Goal: Task Accomplishment & Management: Use online tool/utility

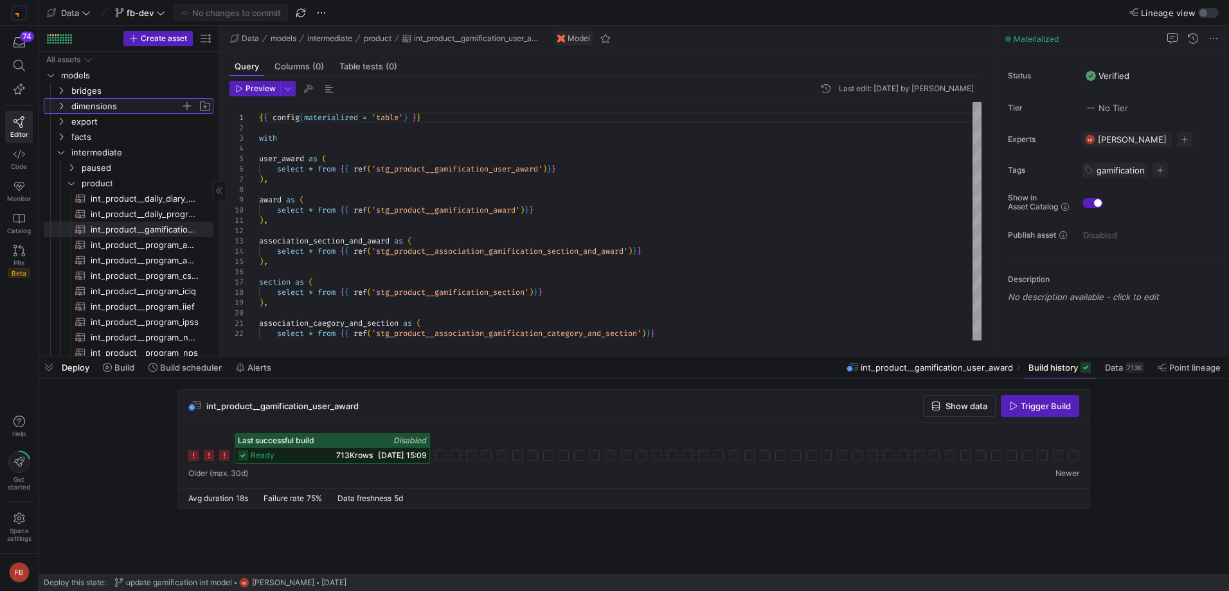
click at [98, 106] on span "dimensions" at bounding box center [125, 106] width 109 height 15
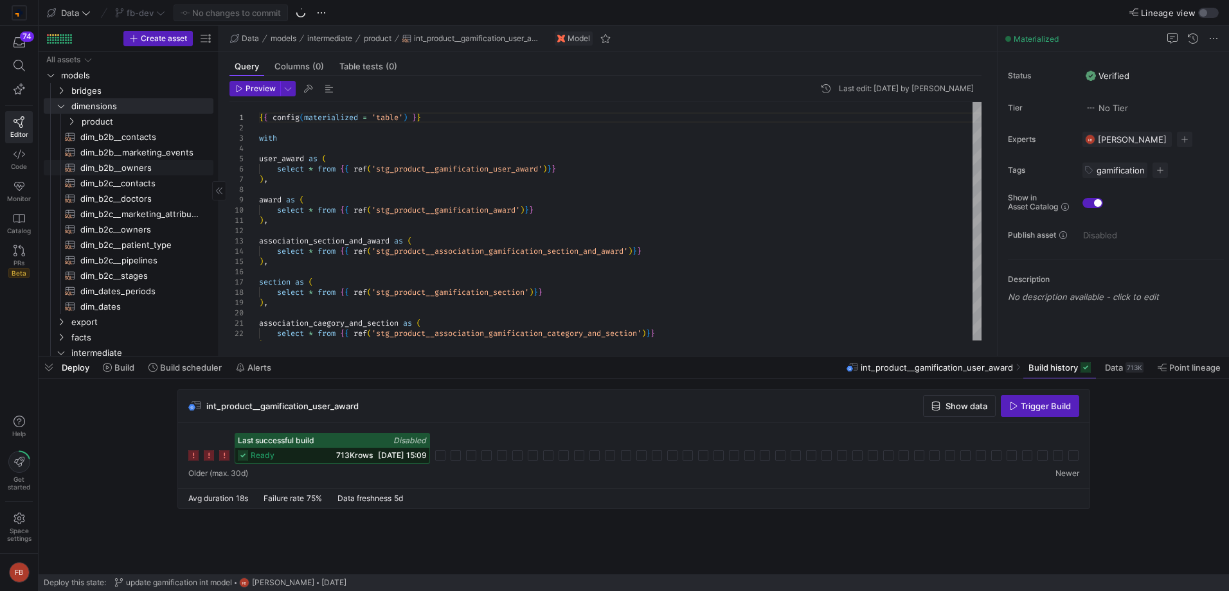
click at [141, 165] on span "dim_b2b__owners​​​​​​​​​​" at bounding box center [139, 168] width 118 height 15
type textarea "{{ config(materialized = 'table') }} with base as ( select id as owner_id, firs…"
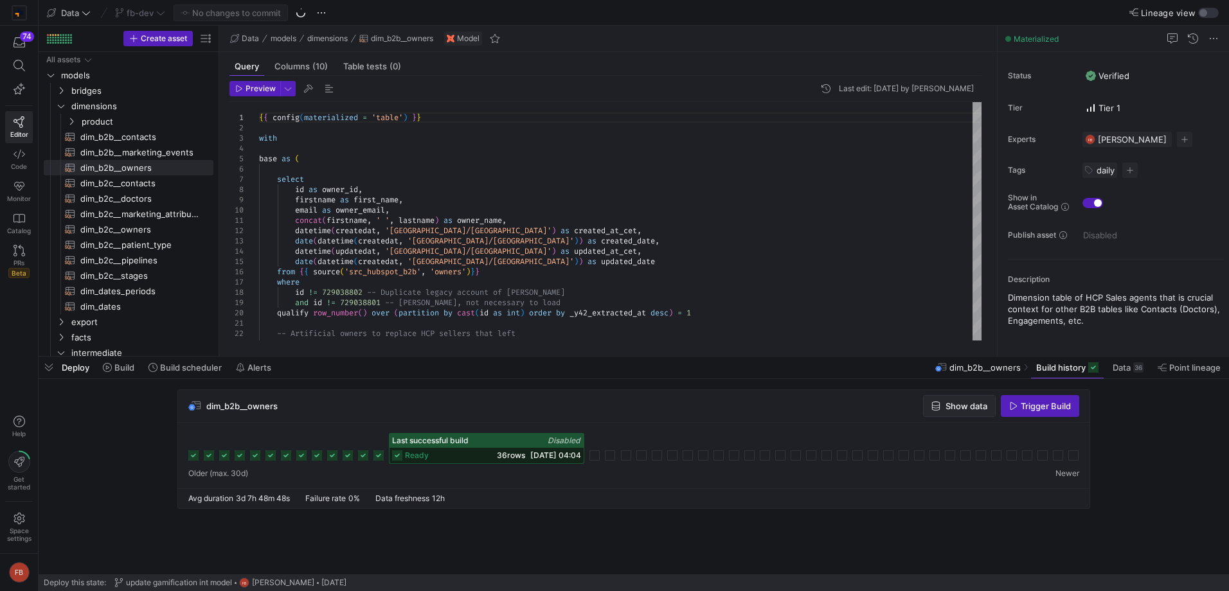
click at [964, 400] on span "button" at bounding box center [959, 406] width 71 height 21
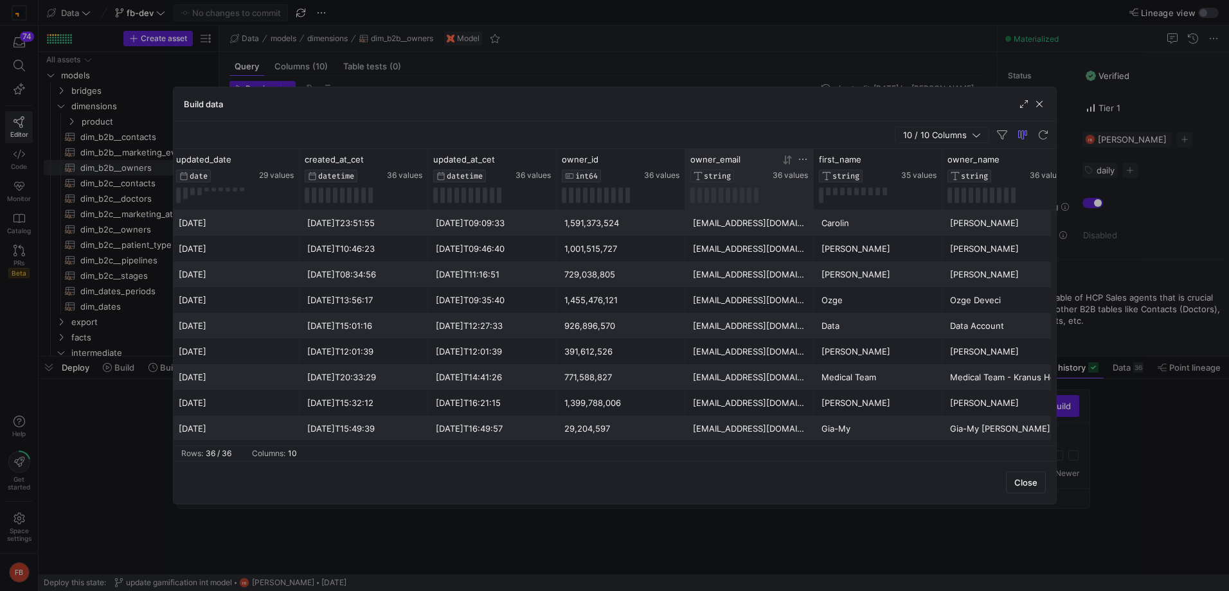
click at [800, 159] on icon at bounding box center [803, 159] width 10 height 10
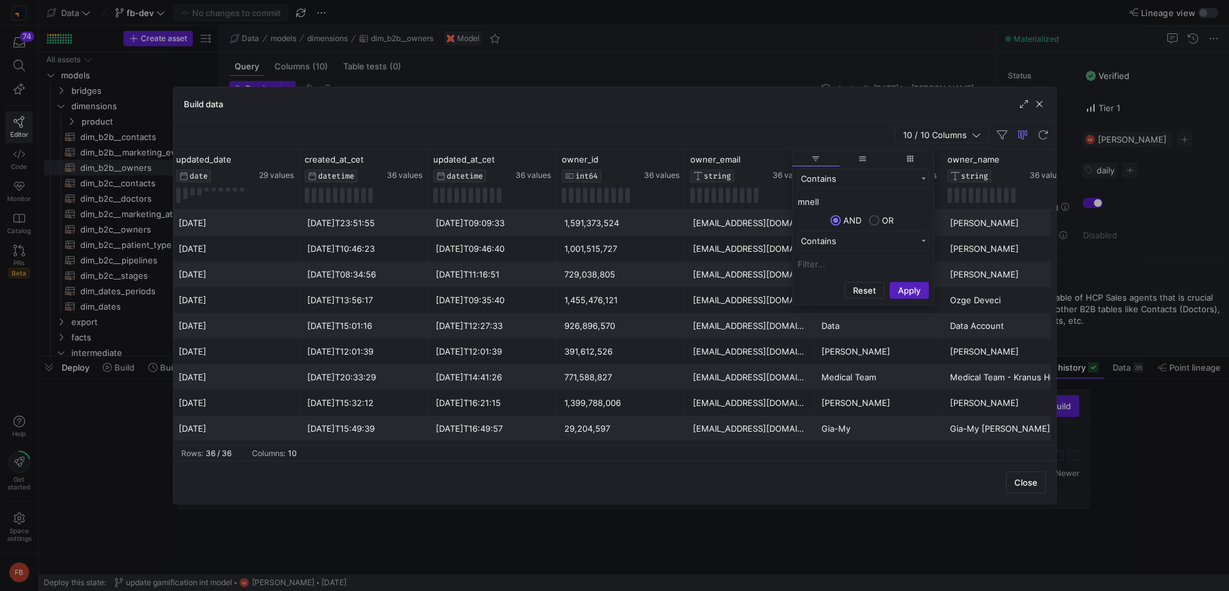
type input "mnell"
click at [890, 282] on button "Apply" at bounding box center [909, 290] width 39 height 17
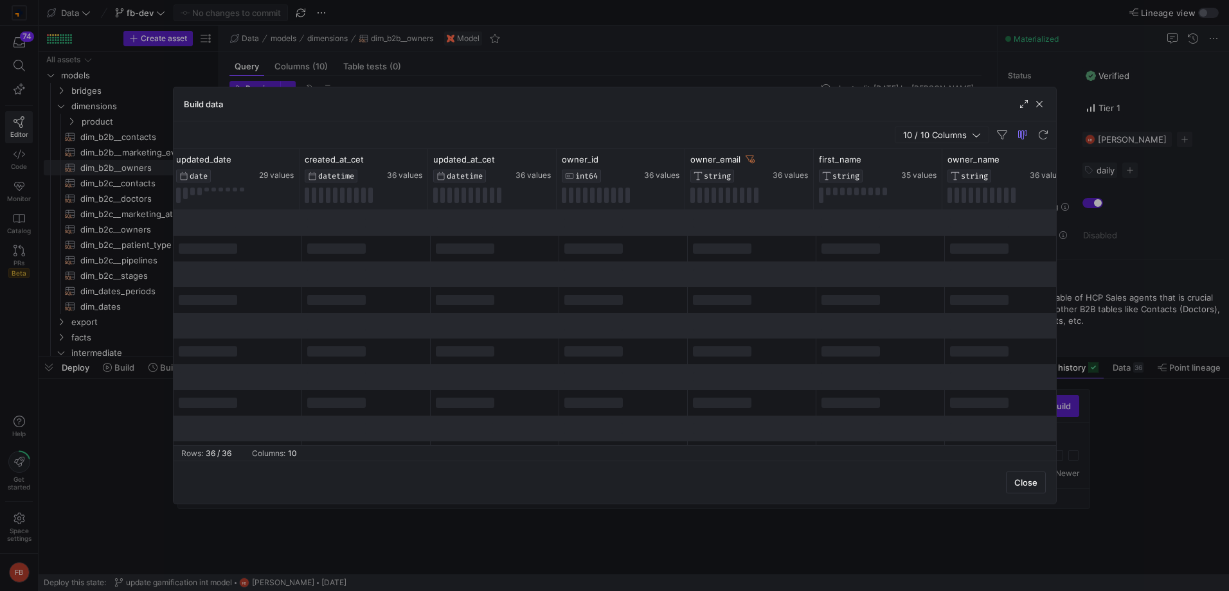
click at [835, 130] on div "10 / 10 Columns" at bounding box center [615, 135] width 883 height 28
click at [747, 159] on icon at bounding box center [750, 160] width 9 height 8
click at [801, 157] on icon at bounding box center [803, 159] width 10 height 10
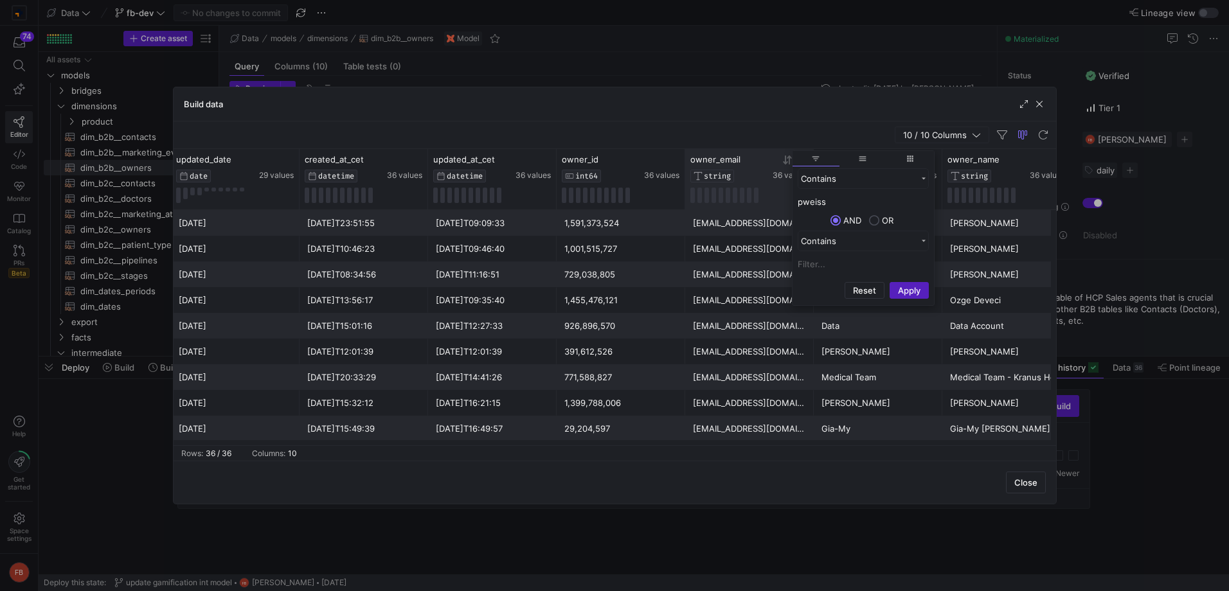
type input "pweiss"
click at [890, 282] on button "Apply" at bounding box center [909, 290] width 39 height 17
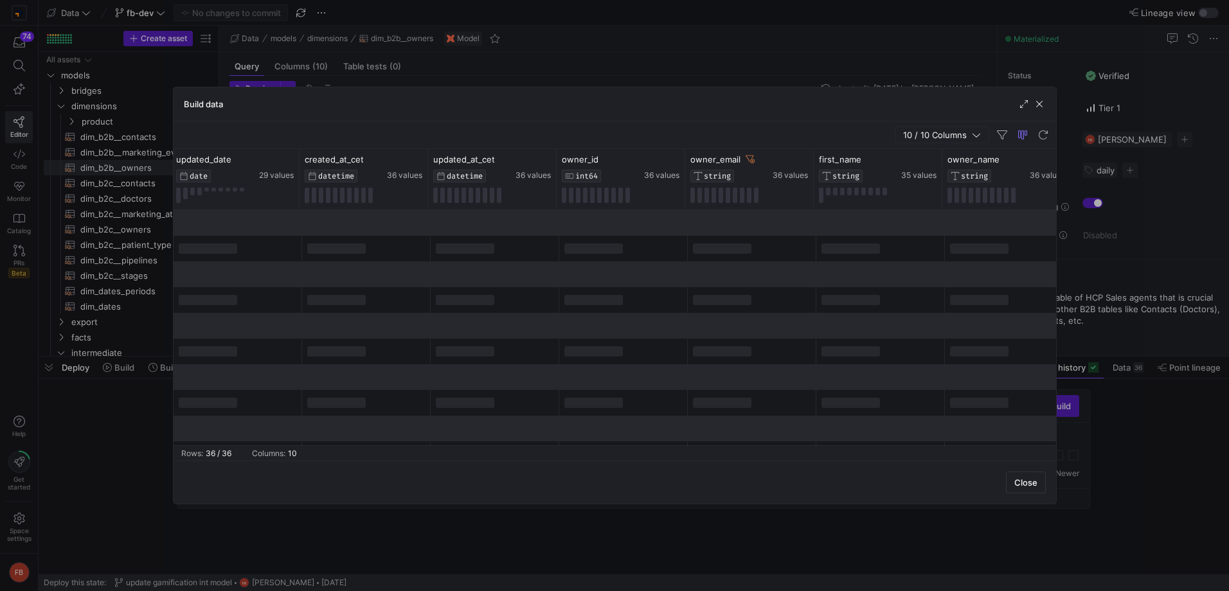
click at [795, 100] on div "Build data" at bounding box center [615, 104] width 883 height 34
click at [750, 159] on icon at bounding box center [750, 159] width 9 height 9
click at [1045, 106] on span "button" at bounding box center [1039, 104] width 13 height 13
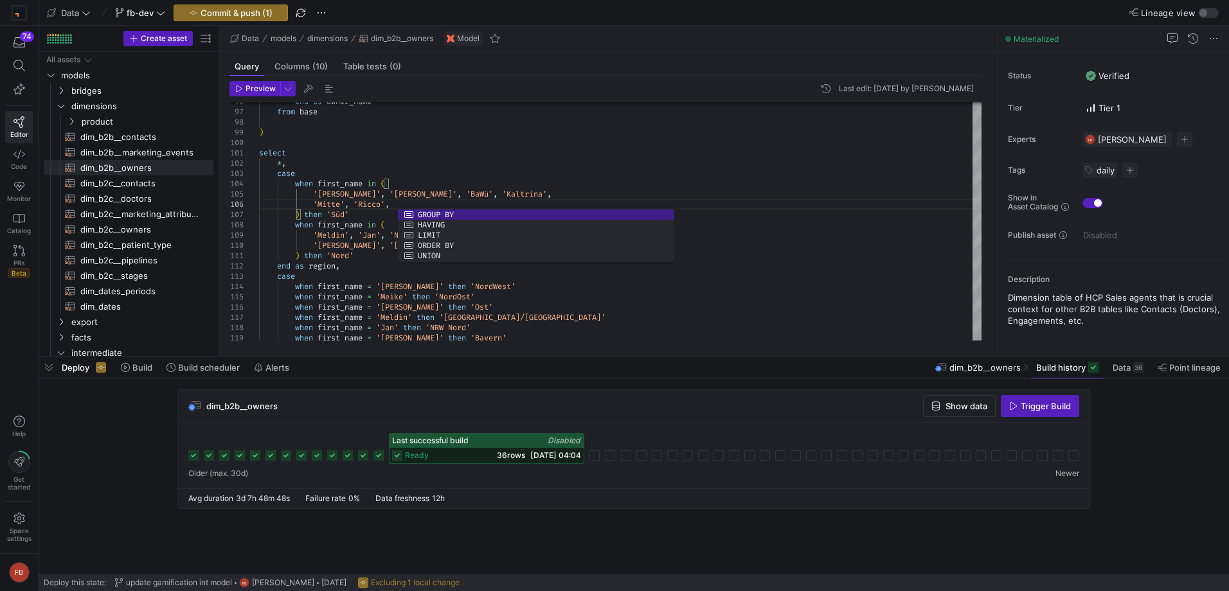
scroll to position [61, 143]
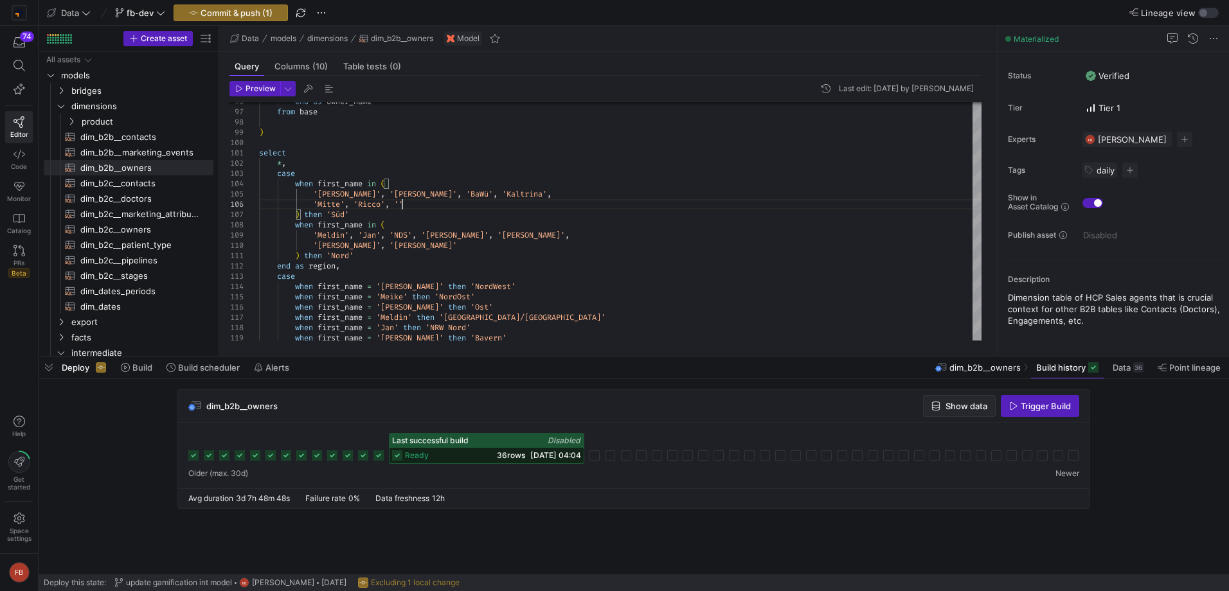
click at [960, 414] on span "button" at bounding box center [959, 406] width 71 height 21
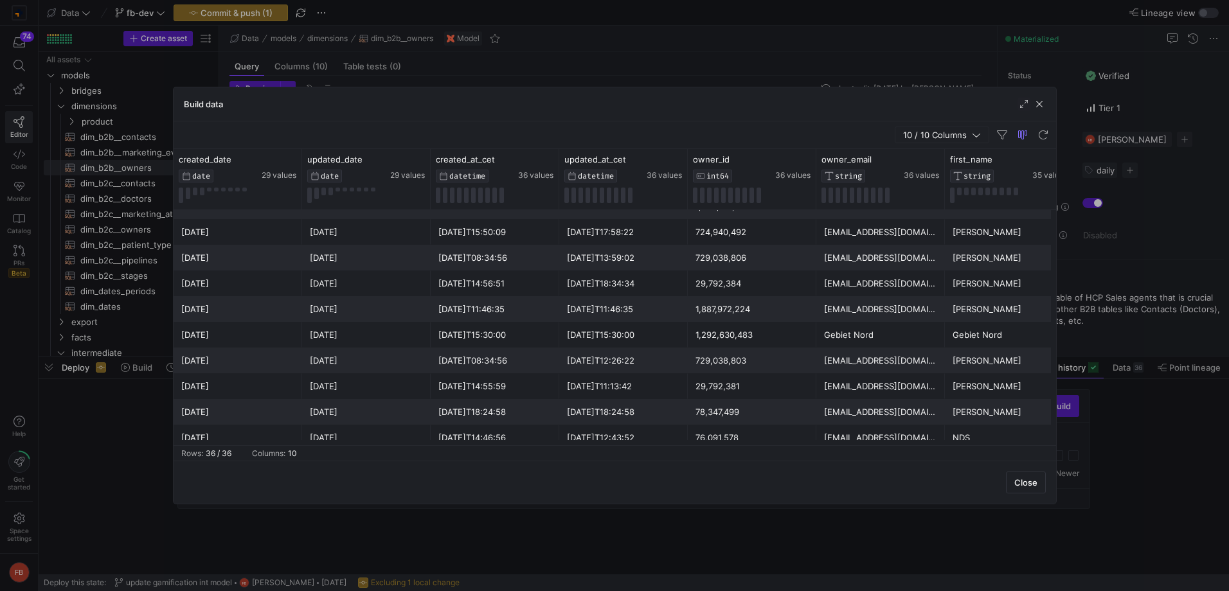
scroll to position [450, 0]
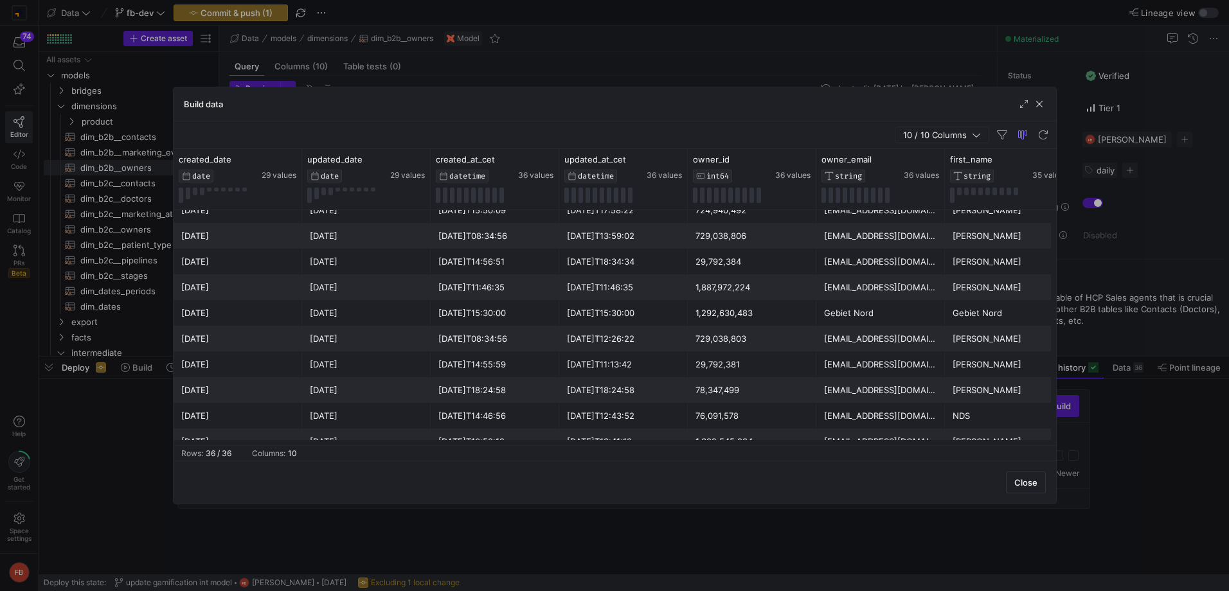
click at [1002, 365] on div "[PERSON_NAME]" at bounding box center [1009, 364] width 113 height 25
click at [1038, 107] on span "button" at bounding box center [1039, 104] width 13 height 13
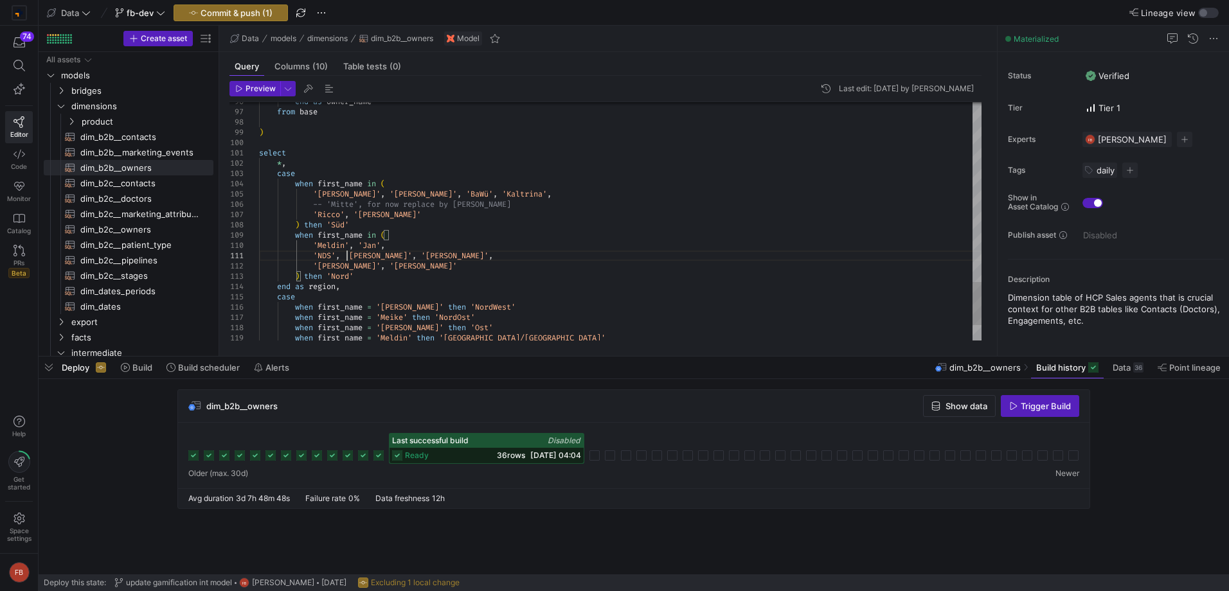
scroll to position [10, 55]
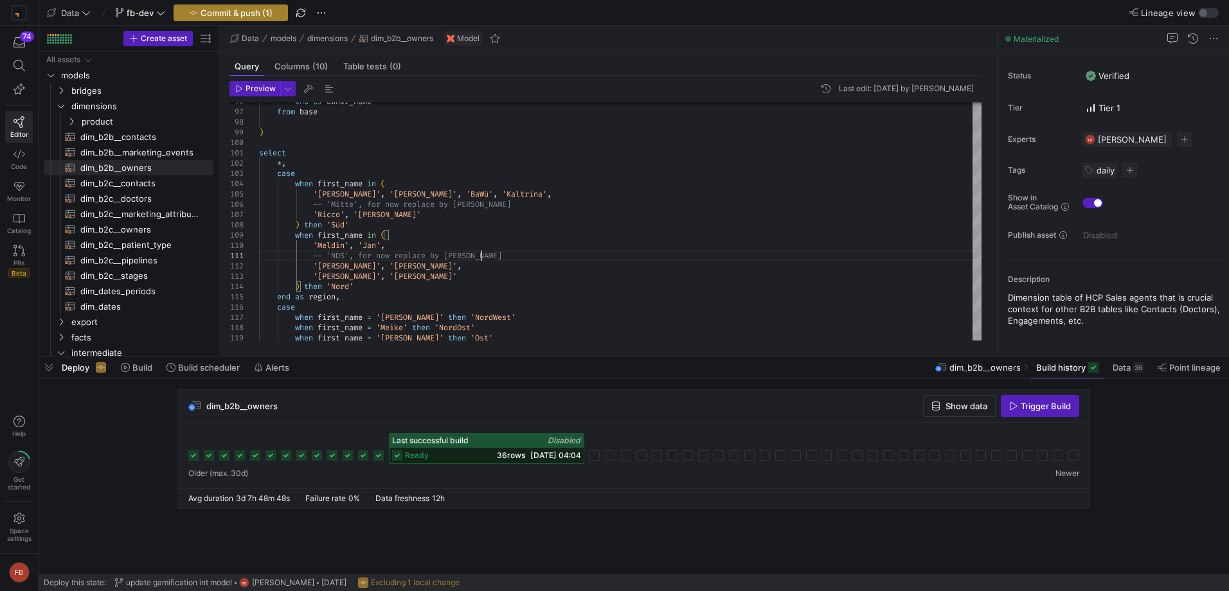
type textarea "-- 'NDS', for now replace by [PERSON_NAME]', '[PERSON_NAME]', '[PERSON_NAME]', …"
click at [200, 17] on span "Commit & push (1)" at bounding box center [231, 13] width 84 height 10
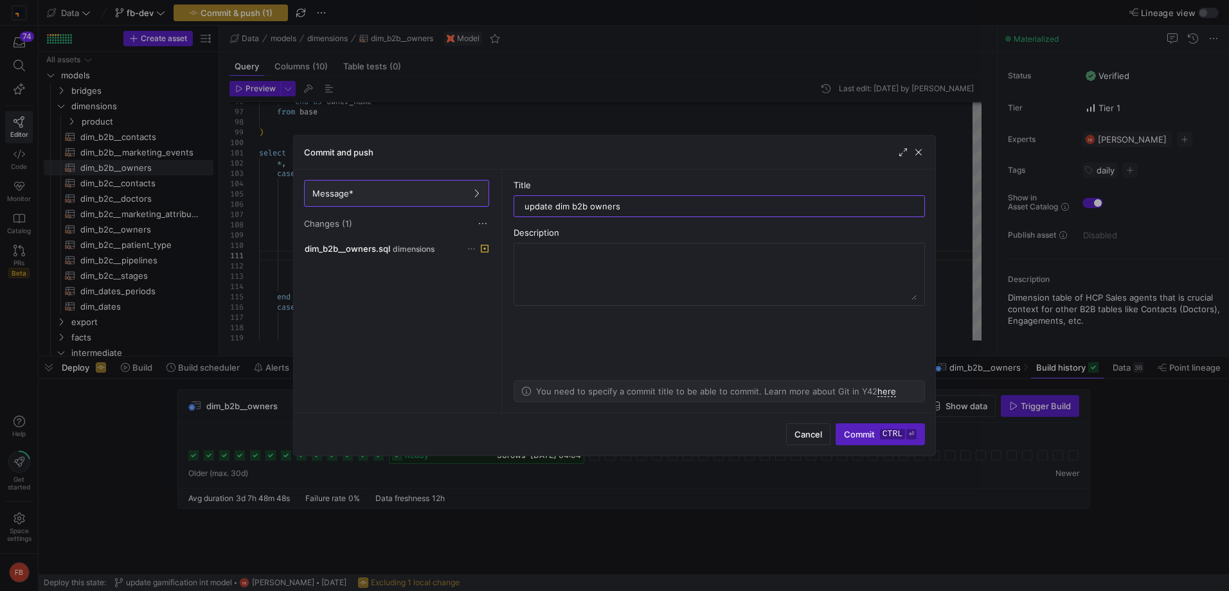
type input "update dim b2b owners"
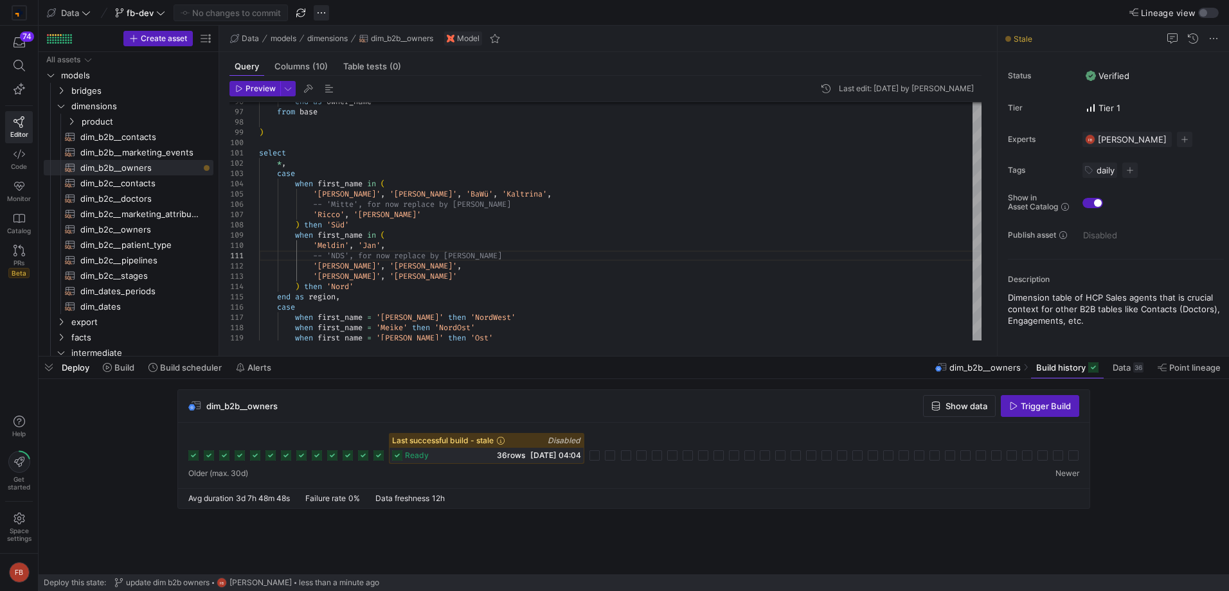
click at [322, 17] on span "button" at bounding box center [321, 12] width 15 height 15
click at [331, 30] on icon at bounding box center [327, 31] width 8 height 8
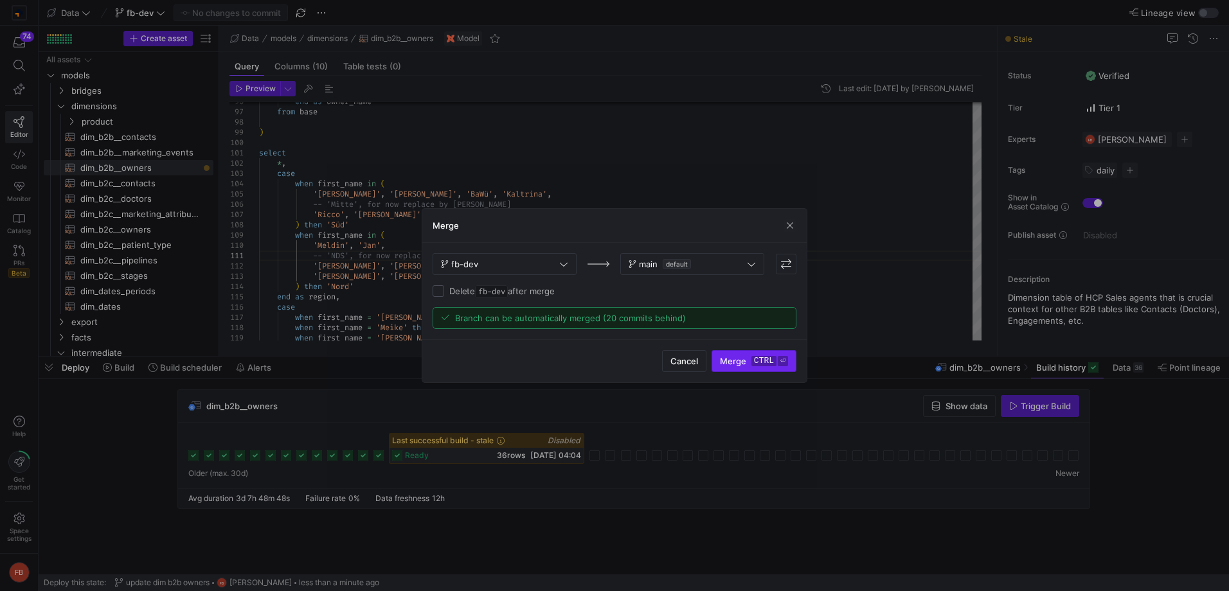
click at [773, 369] on span "submit" at bounding box center [754, 361] width 84 height 21
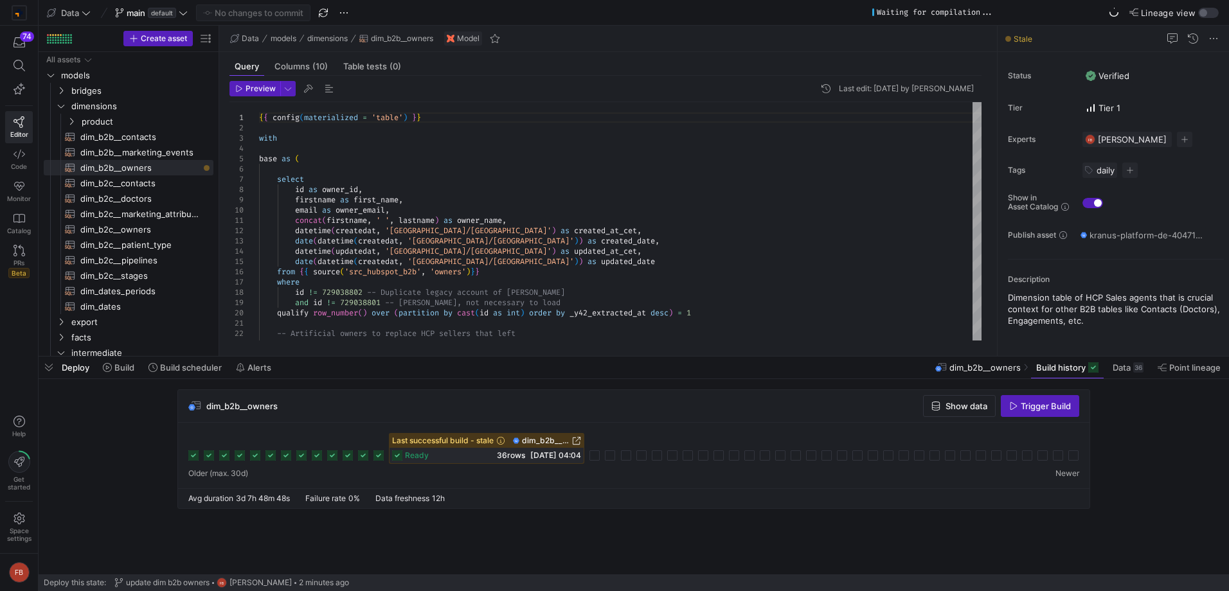
click at [1030, 397] on span "button" at bounding box center [1040, 406] width 77 height 21
click at [933, 406] on icon "button" at bounding box center [936, 406] width 8 height 9
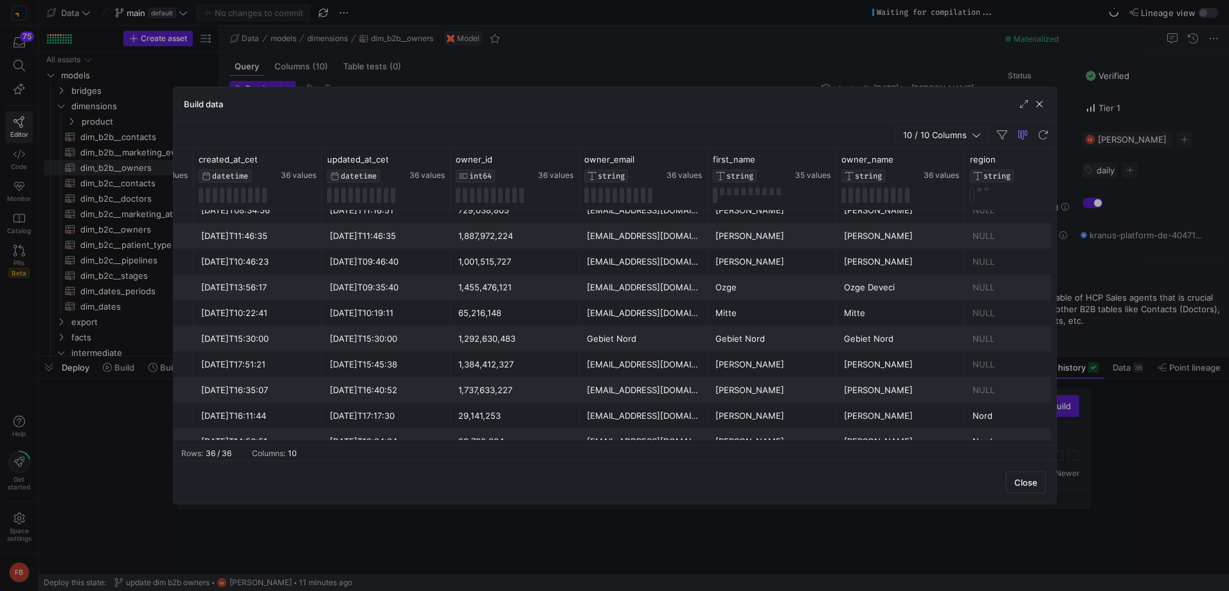
scroll to position [510, 0]
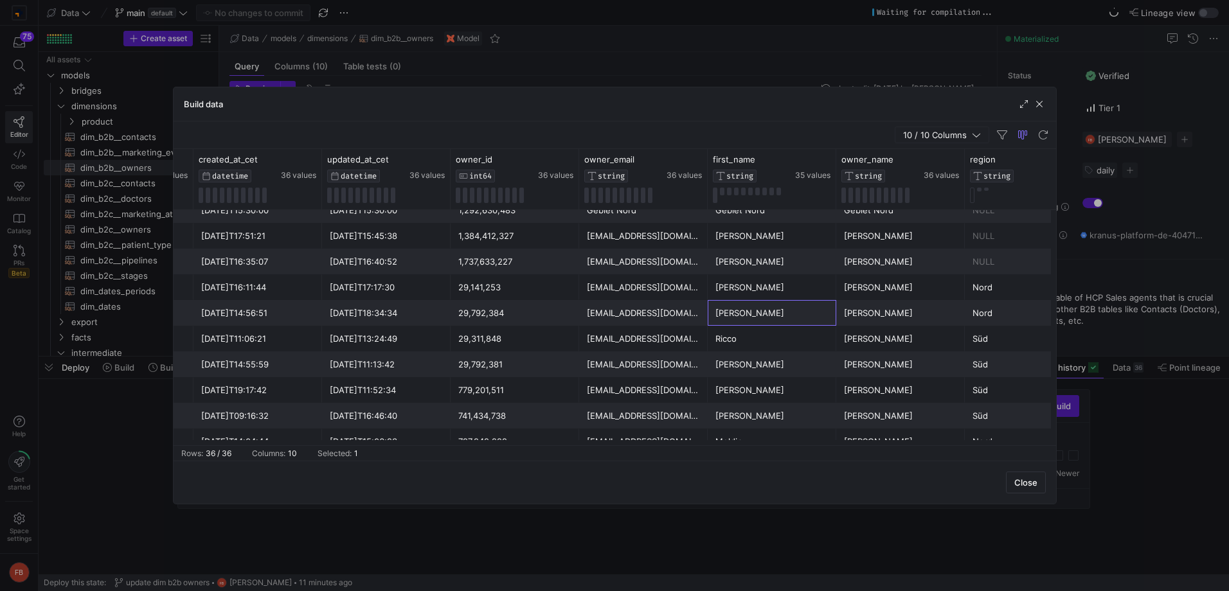
click at [776, 321] on div "[PERSON_NAME]" at bounding box center [771, 313] width 113 height 25
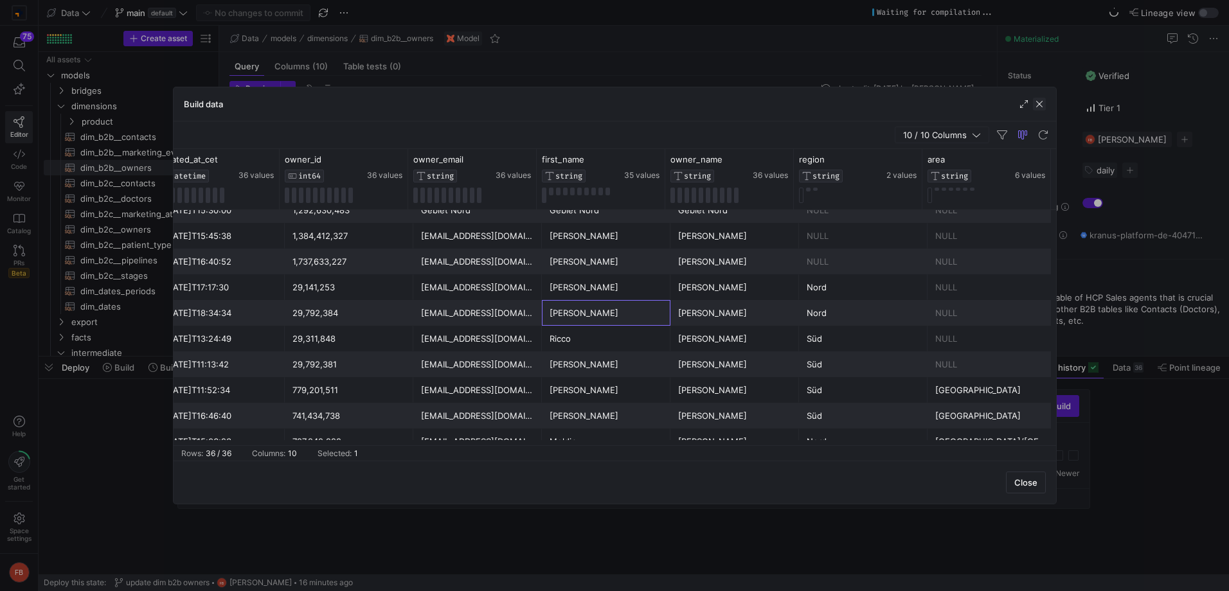
click at [1036, 110] on span "button" at bounding box center [1039, 104] width 13 height 13
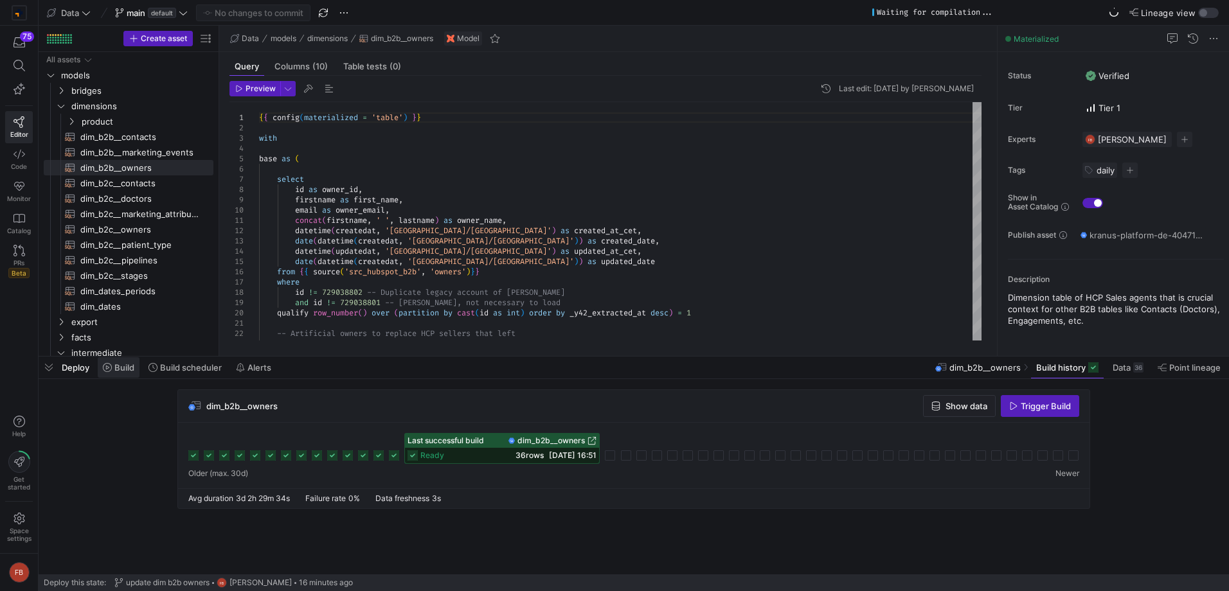
click at [132, 370] on span "Build" at bounding box center [124, 368] width 20 height 10
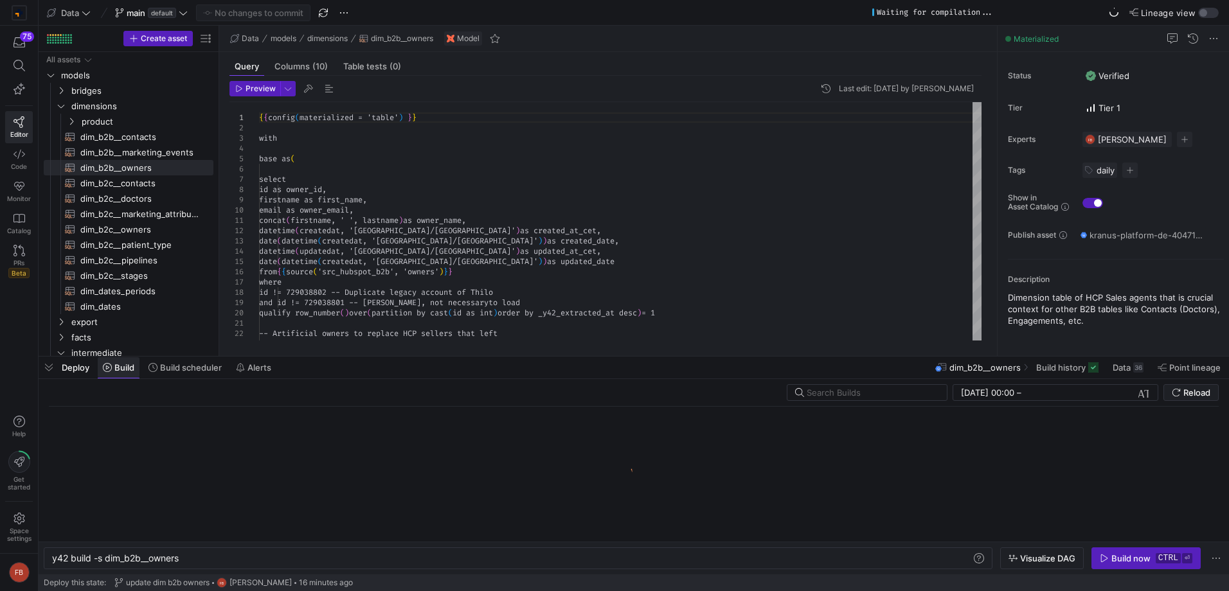
scroll to position [0, 128]
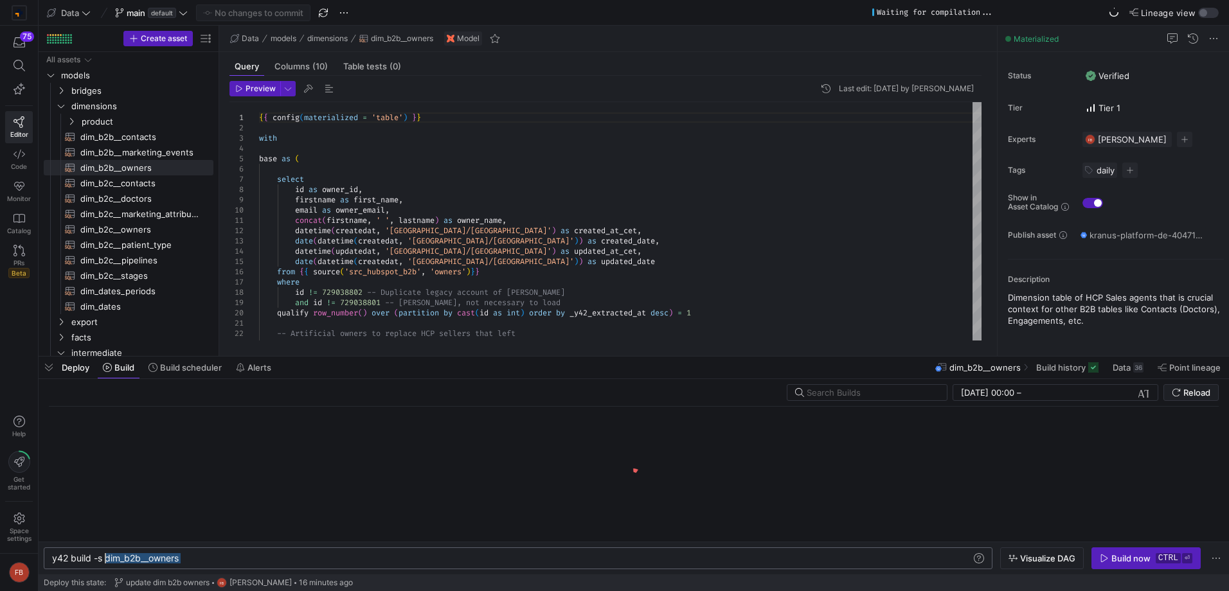
drag, startPoint x: 208, startPoint y: 561, endPoint x: 108, endPoint y: 561, distance: 99.6
click at [108, 561] on div "y42 build -s dim_b2b__owners" at bounding box center [512, 558] width 920 height 10
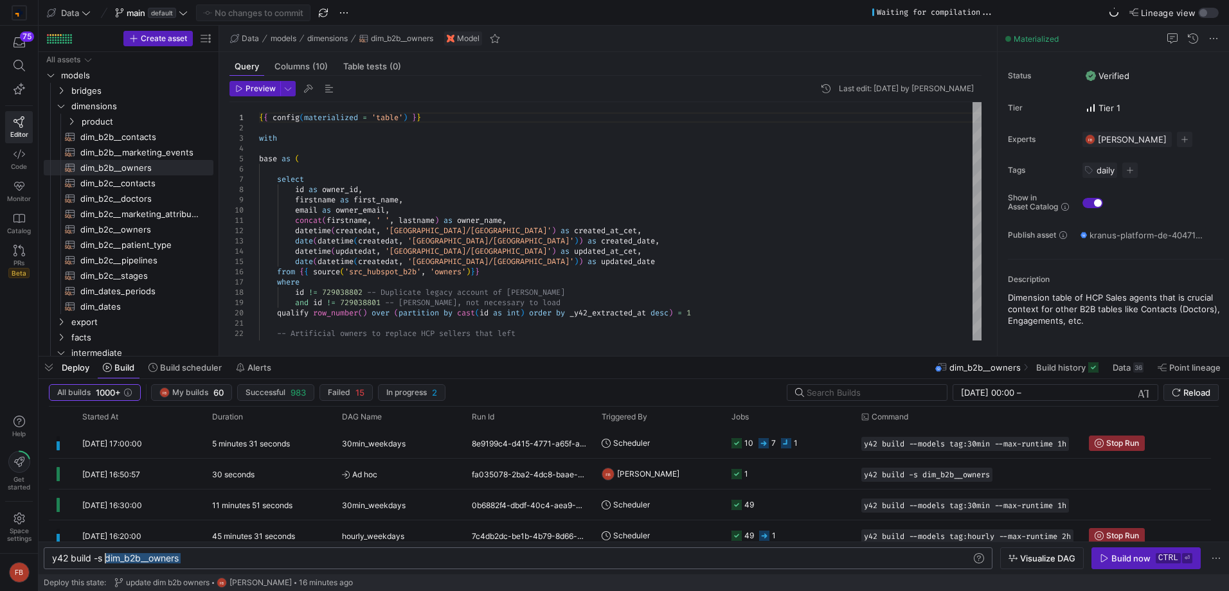
click at [215, 553] on div "y42 build -s dim_b2b__owners y42 build -s dim_b2b__owners" at bounding box center [518, 559] width 949 height 22
drag, startPoint x: 215, startPoint y: 553, endPoint x: 215, endPoint y: 561, distance: 7.7
click at [215, 555] on div "y42 build -s dim_b2b__owners y42 build -s dim_b2b__owners" at bounding box center [518, 559] width 949 height 22
click at [215, 561] on div "y42 build -s dim_b2b__owners" at bounding box center [512, 558] width 920 height 10
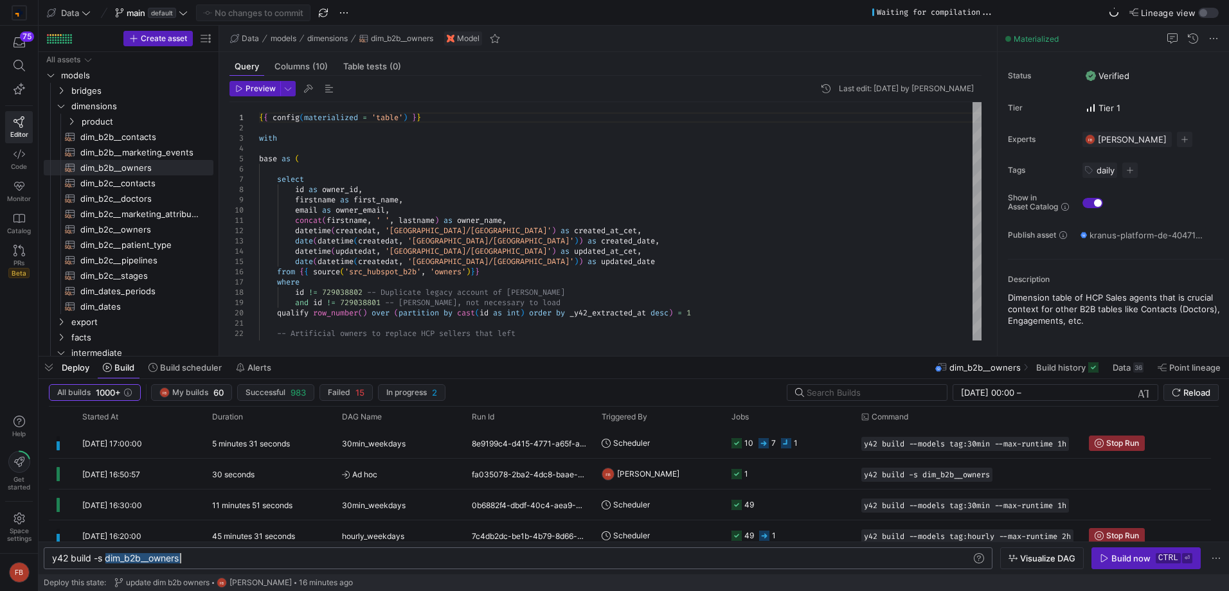
click at [215, 561] on div "y42 build -s dim_b2b__owners" at bounding box center [512, 558] width 920 height 10
type textarea "y42 build --models tag:targets"
click at [1113, 564] on span "button" at bounding box center [1146, 558] width 108 height 21
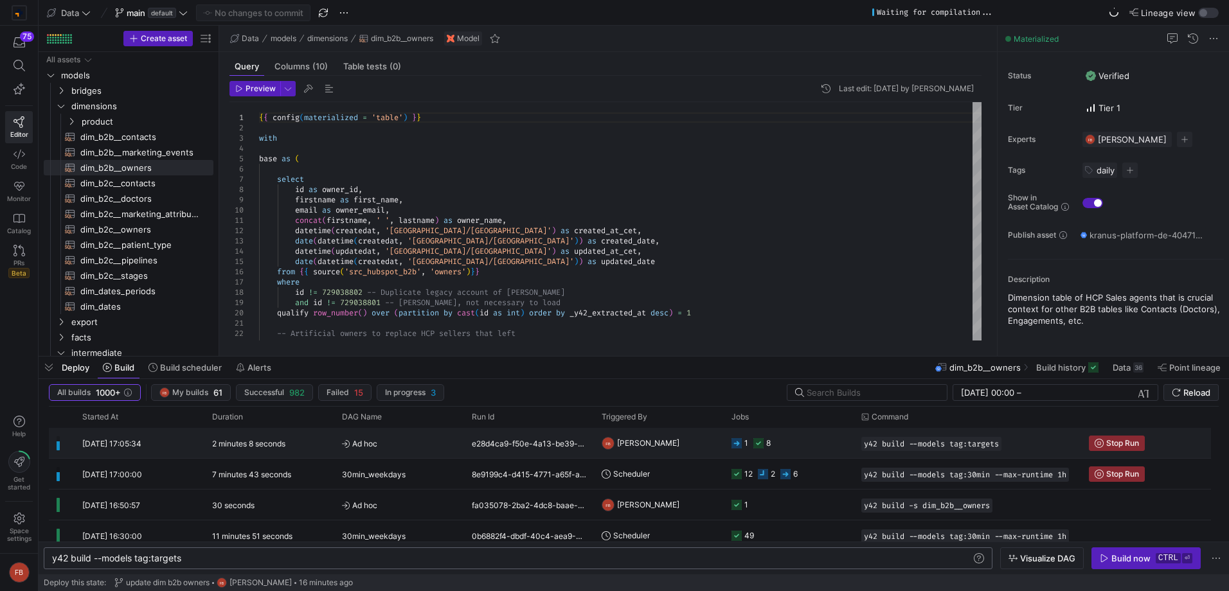
click at [677, 439] on y42-orchestration-triggered-by "[PERSON_NAME]" at bounding box center [659, 443] width 114 height 29
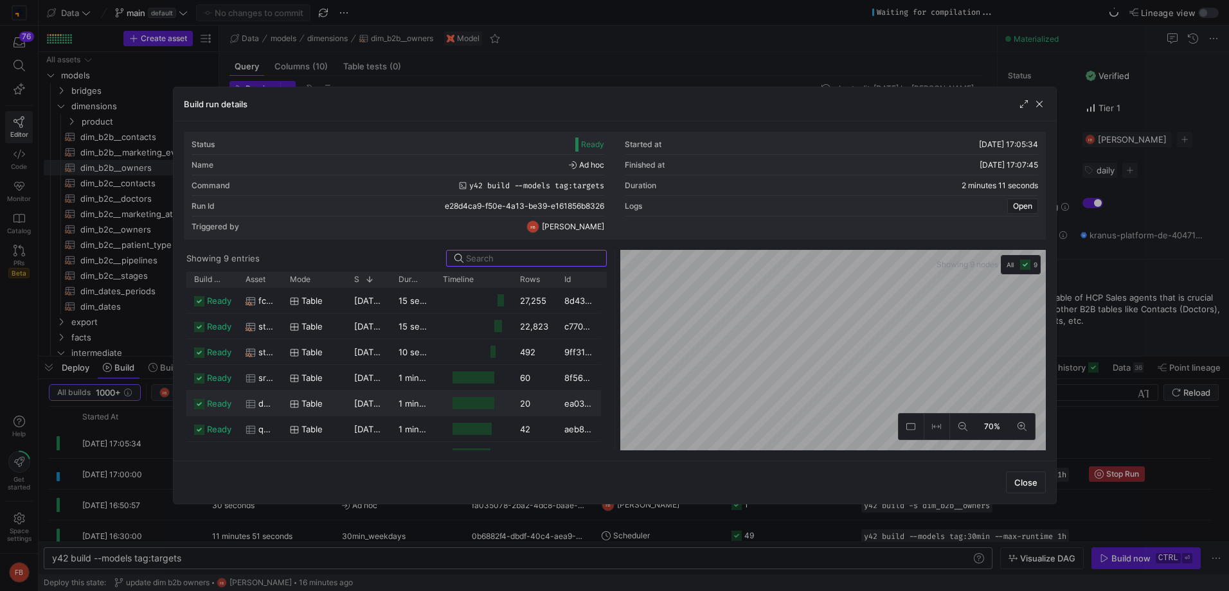
scroll to position [35, 0]
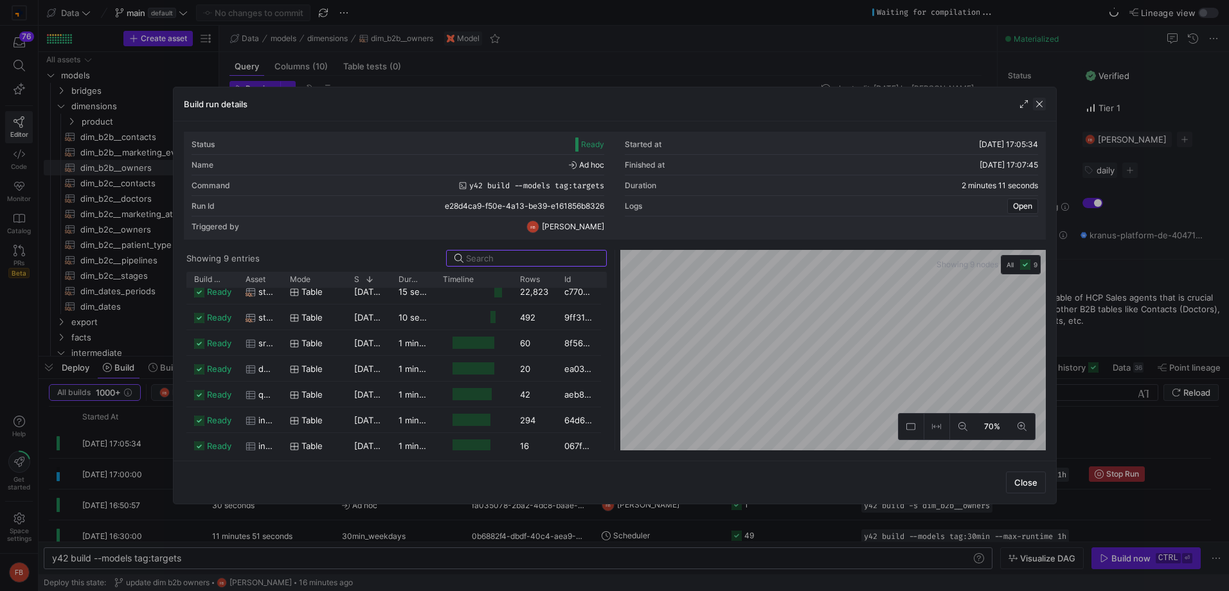
click at [1039, 103] on span "button" at bounding box center [1039, 104] width 13 height 13
